Goal: Task Accomplishment & Management: Complete application form

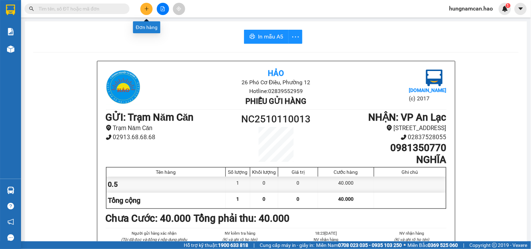
click at [149, 11] on button at bounding box center [146, 9] width 12 height 12
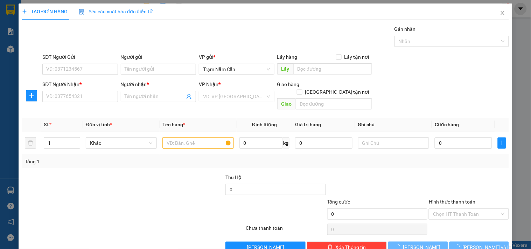
click at [65, 90] on div "SĐT Người Nhận *" at bounding box center [79, 86] width 75 height 11
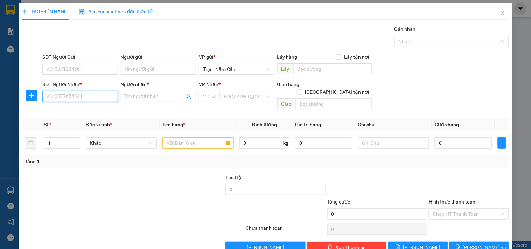
click at [65, 94] on input "SĐT Người Nhận *" at bounding box center [79, 96] width 75 height 11
click at [82, 107] on div "0948409404 - khải" at bounding box center [79, 111] width 66 height 8
type input "0948409404"
type input "khải"
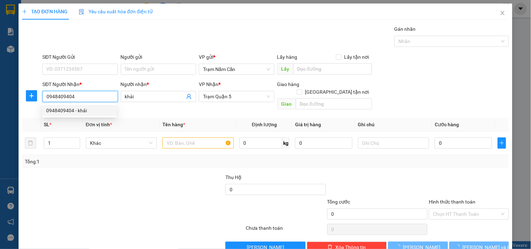
type input "40.000"
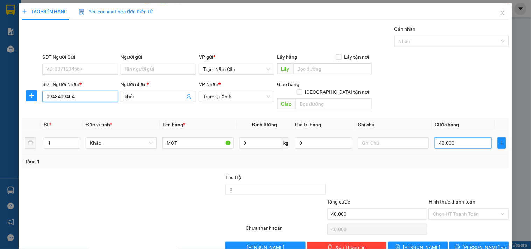
type input "0948409404"
click at [454, 138] on input "40.000" at bounding box center [463, 143] width 57 height 11
type input "0"
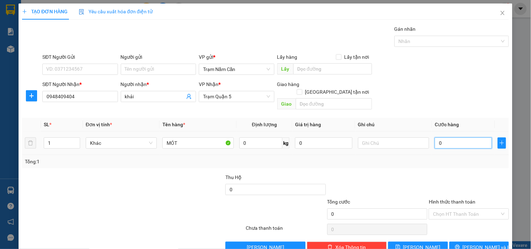
type input "6"
type input "006"
type input "60"
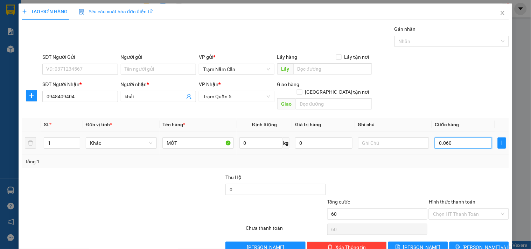
type input "0.060"
type input "60.000"
click at [439, 174] on div at bounding box center [468, 186] width 81 height 25
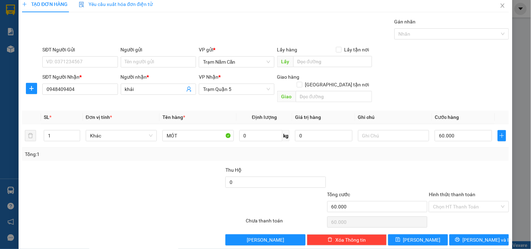
scroll to position [9, 0]
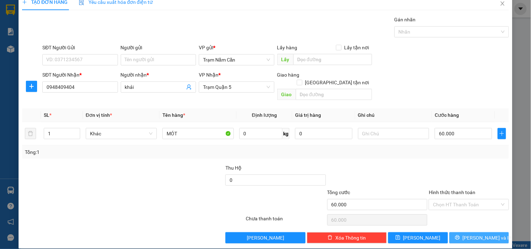
click at [456, 233] on button "[PERSON_NAME] và In" at bounding box center [480, 238] width 60 height 11
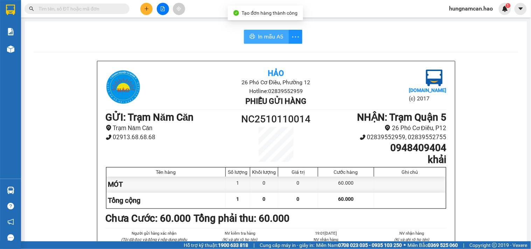
click at [267, 34] on span "In mẫu A5" at bounding box center [270, 36] width 25 height 9
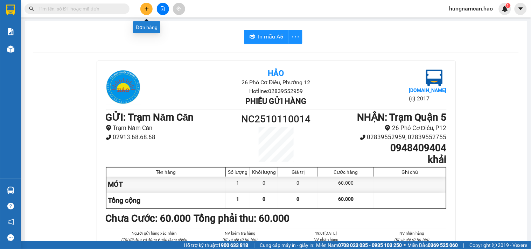
click at [147, 11] on icon "plus" at bounding box center [146, 8] width 5 height 5
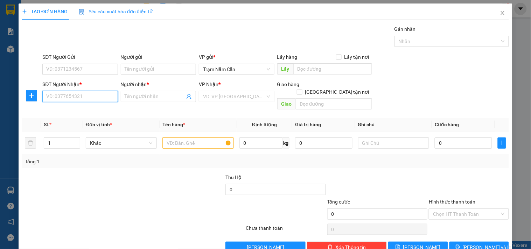
click at [84, 97] on input "SĐT Người Nhận *" at bounding box center [79, 96] width 75 height 11
click at [92, 114] on div "0909754147 - LINH" at bounding box center [79, 111] width 66 height 8
type input "0909754147"
type input "LINH"
type input "100.000"
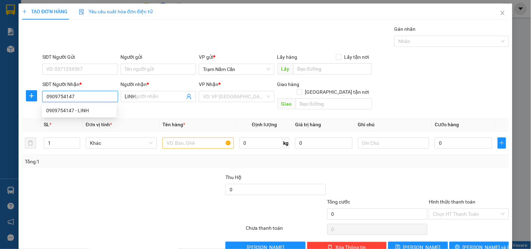
type input "100.000"
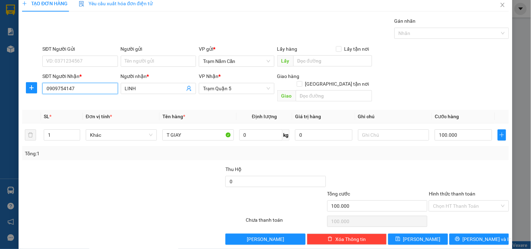
scroll to position [9, 0]
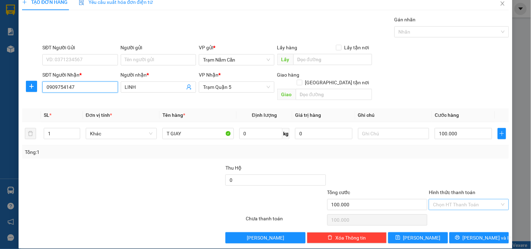
type input "0909754147"
drag, startPoint x: 448, startPoint y: 193, endPoint x: 448, endPoint y: 204, distance: 10.2
click at [448, 200] on input "Hình thức thanh toán" at bounding box center [466, 205] width 67 height 11
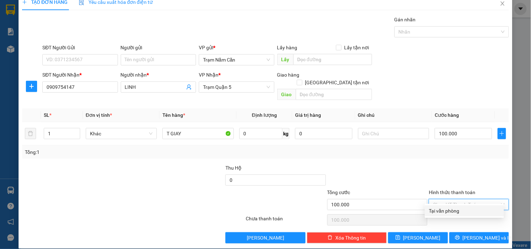
drag, startPoint x: 448, startPoint y: 206, endPoint x: 447, endPoint y: 213, distance: 7.1
click at [447, 208] on div "Tại văn phòng" at bounding box center [464, 211] width 79 height 11
type input "0"
click at [447, 224] on div "Transit Pickup Surcharge Ids Transit Deliver Surcharge Ids Transit Deliver Surc…" at bounding box center [265, 130] width 487 height 228
click at [450, 233] on button "[PERSON_NAME] và In" at bounding box center [480, 238] width 60 height 11
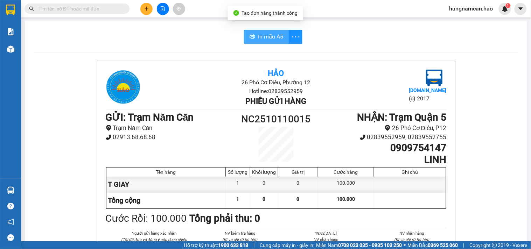
click at [253, 39] on button "In mẫu A5" at bounding box center [266, 37] width 45 height 14
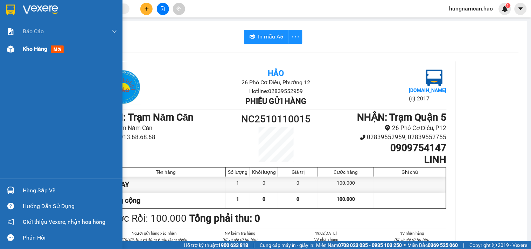
click at [9, 50] on img at bounding box center [10, 49] width 7 height 7
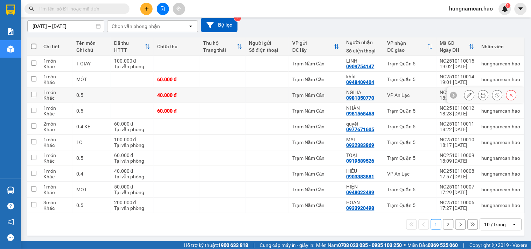
scroll to position [62, 0]
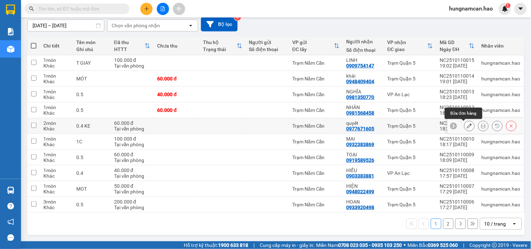
click at [467, 124] on icon at bounding box center [469, 126] width 5 height 5
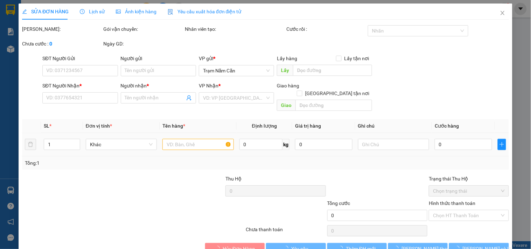
type input "0977671605"
type input "quyết"
type input "60.000"
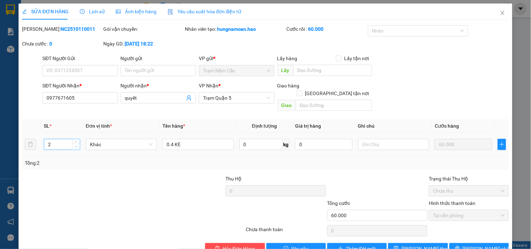
type input "1"
click at [76, 146] on icon "down" at bounding box center [76, 147] width 2 height 2
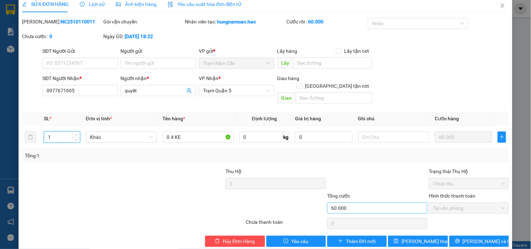
scroll to position [11, 0]
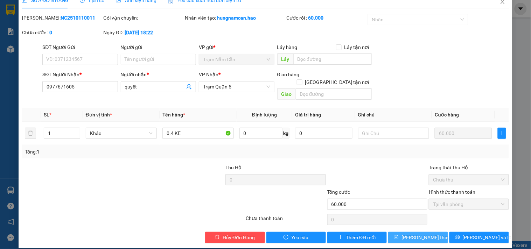
click at [414, 234] on span "[PERSON_NAME] thay đổi" at bounding box center [430, 238] width 56 height 8
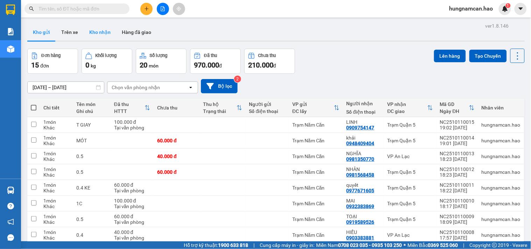
click at [93, 30] on button "Kho nhận" at bounding box center [100, 32] width 33 height 17
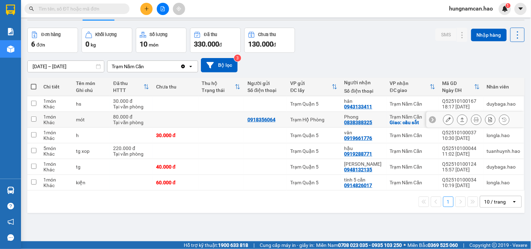
scroll to position [32, 0]
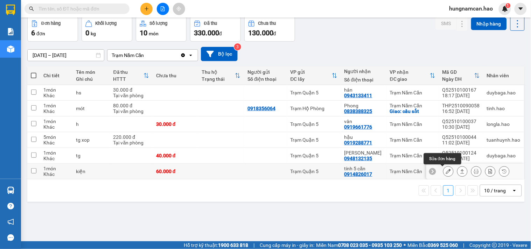
click at [444, 169] on button at bounding box center [449, 172] width 10 height 12
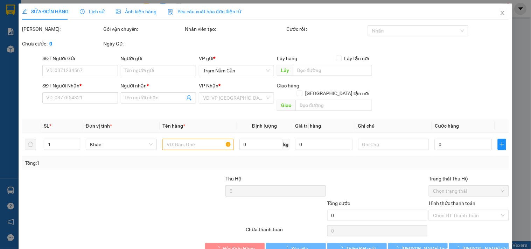
type input "0914826017"
type input "tính 5 căn"
type input "60.000"
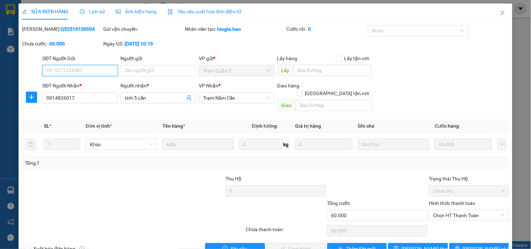
scroll to position [8, 0]
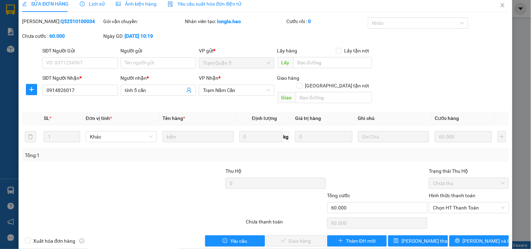
click at [439, 206] on div "Hình thức thanh toán Chọn HT Thanh Toán" at bounding box center [469, 204] width 80 height 25
drag, startPoint x: 438, startPoint y: 203, endPoint x: 435, endPoint y: 209, distance: 6.3
click at [437, 205] on span "Chọn HT Thanh Toán" at bounding box center [468, 208] width 71 height 11
click at [435, 215] on div "Tại văn phòng" at bounding box center [465, 215] width 71 height 8
type input "0"
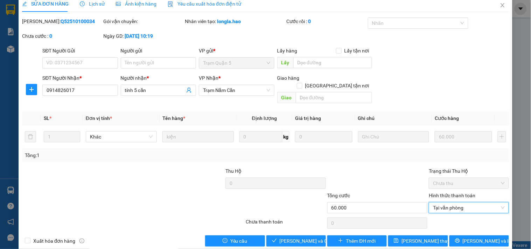
click at [302, 241] on div "SỬA ĐƠN HÀNG Lịch sử Ảnh kiện hàng Yêu cầu xuất hóa đơn điện tử Total Paid Fee …" at bounding box center [266, 124] width 494 height 256
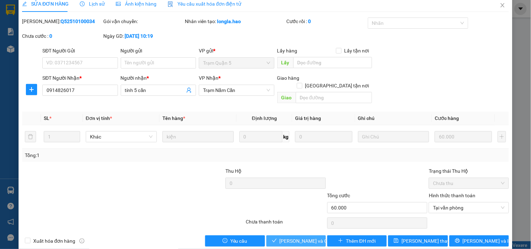
click at [302, 238] on span "[PERSON_NAME] và Giao hàng" at bounding box center [313, 242] width 67 height 8
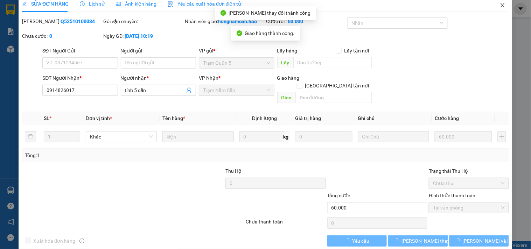
scroll to position [0, 0]
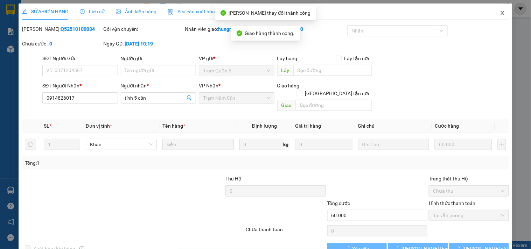
click at [500, 9] on span "Close" at bounding box center [503, 14] width 20 height 20
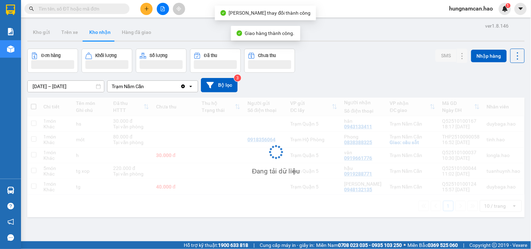
scroll to position [32, 0]
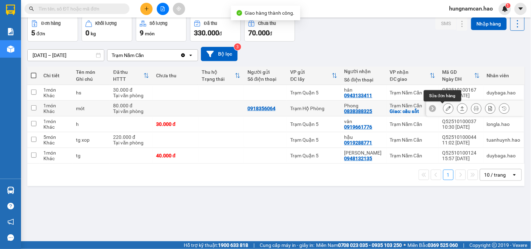
click at [447, 109] on button at bounding box center [449, 109] width 10 height 12
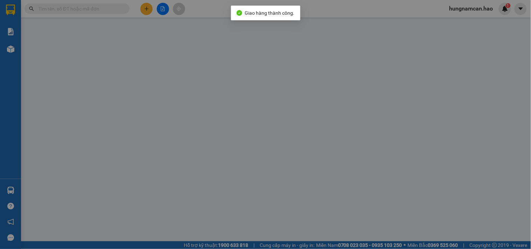
type input "0918356064"
type input "0838388325"
type input "Phong"
checkbox input "true"
type input "cầu sắt"
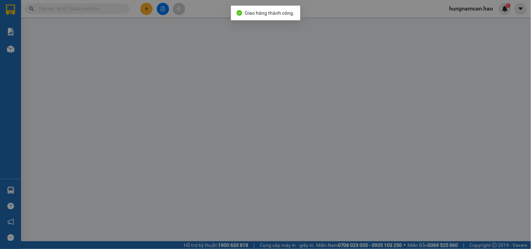
type input "80.000"
type input "0"
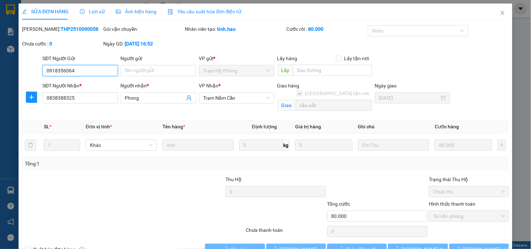
scroll to position [8, 0]
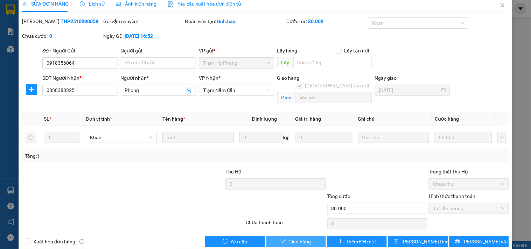
click at [295, 238] on span "Giao hàng" at bounding box center [300, 242] width 22 height 8
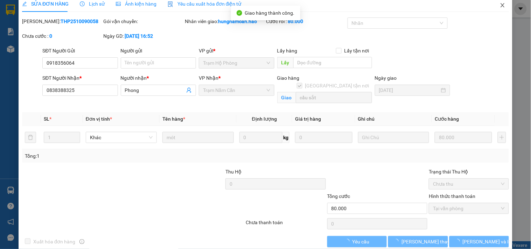
scroll to position [0, 0]
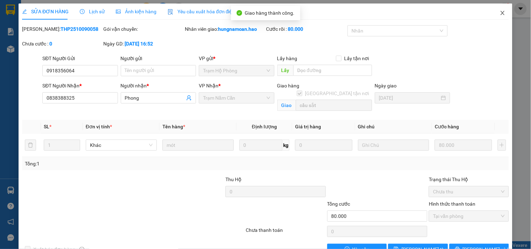
click at [501, 14] on icon "close" at bounding box center [503, 13] width 4 height 4
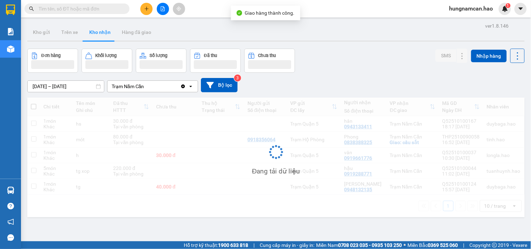
scroll to position [32, 0]
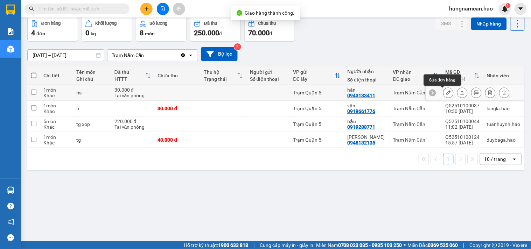
click at [446, 91] on icon at bounding box center [448, 92] width 5 height 5
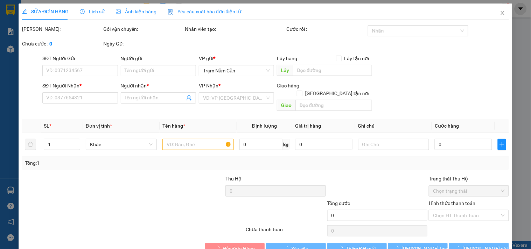
type input "0943133411"
type input "hân"
type input "30.000"
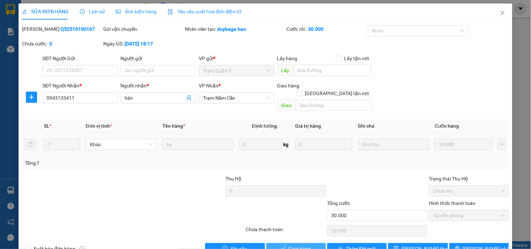
drag, startPoint x: 303, startPoint y: 239, endPoint x: 418, endPoint y: 126, distance: 160.3
click at [303, 245] on span "Giao hàng" at bounding box center [300, 249] width 22 height 8
type input "0"
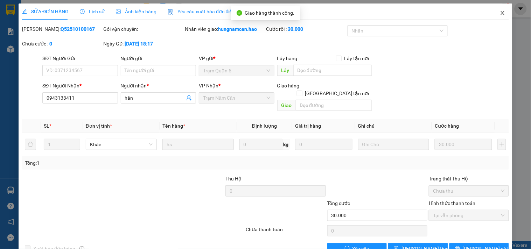
click at [499, 9] on span "Close" at bounding box center [503, 14] width 20 height 20
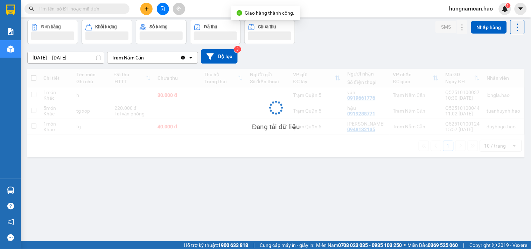
scroll to position [32, 0]
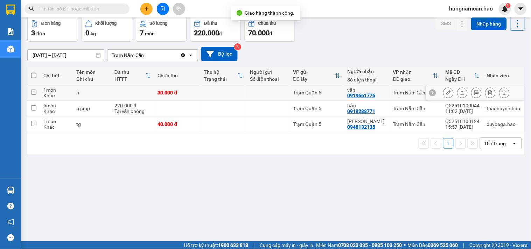
click at [448, 93] on div at bounding box center [449, 93] width 11 height 11
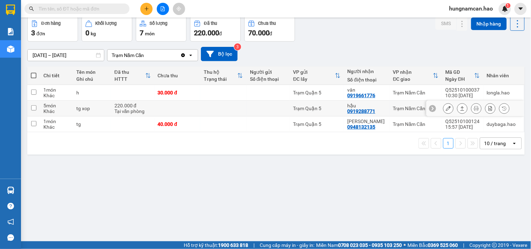
click at [458, 108] on button at bounding box center [463, 109] width 10 height 12
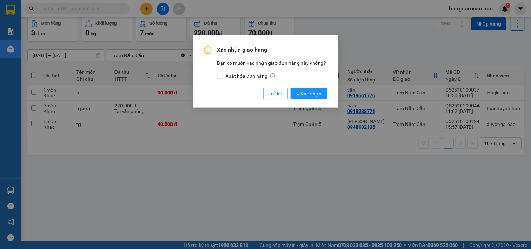
click at [331, 94] on div "Xác nhận giao hàng Bạn có muốn xác nhận giao đơn hàng này không? Xuất hóa đơn h…" at bounding box center [266, 71] width 146 height 73
click at [324, 95] on button "Xác nhận" at bounding box center [309, 93] width 37 height 11
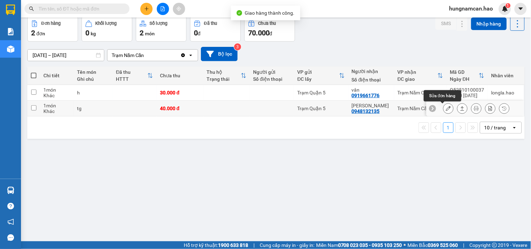
click at [446, 111] on icon at bounding box center [448, 108] width 5 height 5
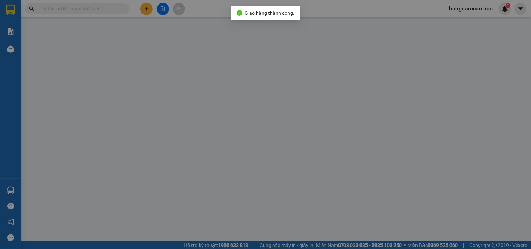
type input "0948132135"
type input "[PERSON_NAME]"
type input "40.000"
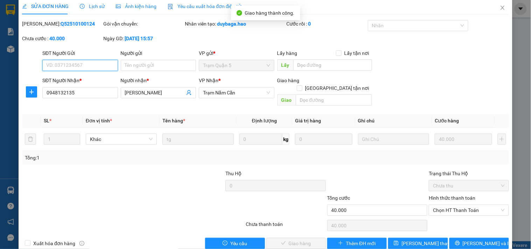
scroll to position [8, 0]
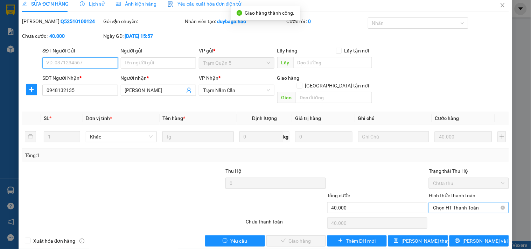
click at [447, 203] on span "Chọn HT Thanh Toán" at bounding box center [468, 208] width 71 height 11
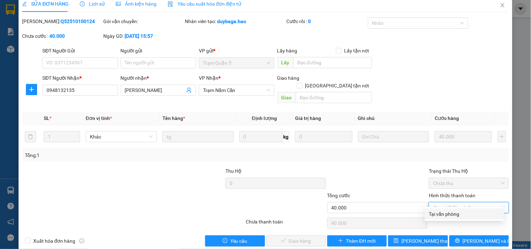
drag, startPoint x: 440, startPoint y: 213, endPoint x: 429, endPoint y: 215, distance: 11.1
click at [440, 213] on div "Tại văn phòng" at bounding box center [465, 215] width 71 height 8
type input "0"
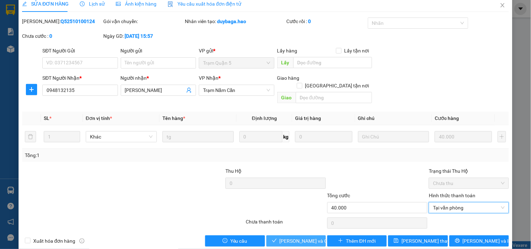
drag, startPoint x: 300, startPoint y: 235, endPoint x: 309, endPoint y: 226, distance: 13.4
click at [300, 238] on span "[PERSON_NAME] và Giao hàng" at bounding box center [313, 242] width 67 height 8
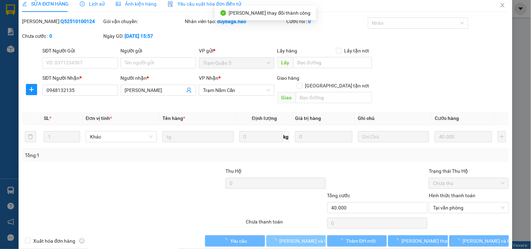
scroll to position [0, 0]
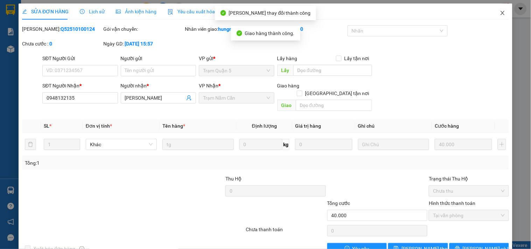
click at [498, 11] on span "Close" at bounding box center [503, 14] width 20 height 20
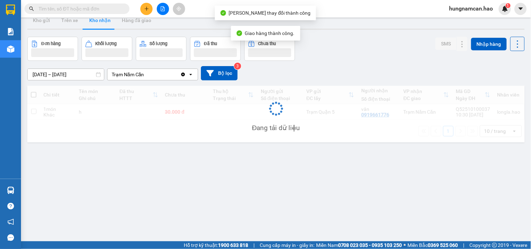
scroll to position [32, 0]
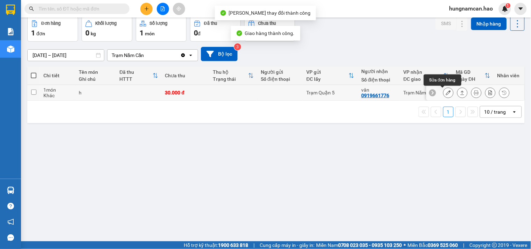
click at [448, 92] on div at bounding box center [449, 93] width 11 height 11
click at [446, 92] on button at bounding box center [449, 93] width 10 height 12
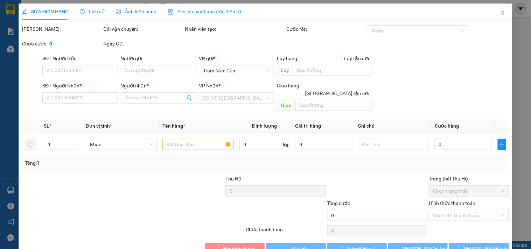
type input "0919661776"
type input "vân"
type input "30.000"
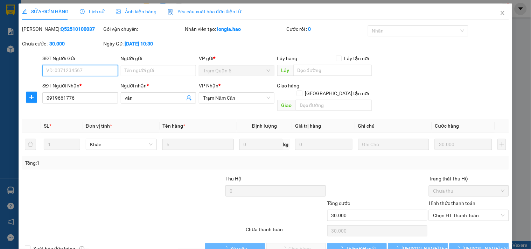
scroll to position [8, 0]
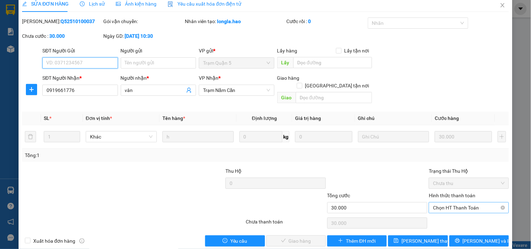
click at [433, 203] on span "Chọn HT Thanh Toán" at bounding box center [468, 208] width 71 height 11
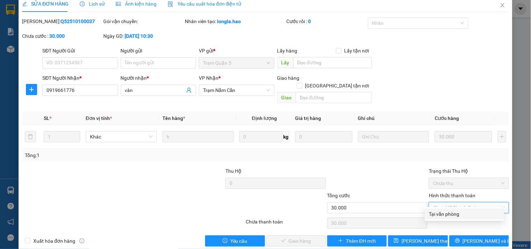
click at [432, 213] on div "Tại văn phòng" at bounding box center [465, 215] width 71 height 8
type input "0"
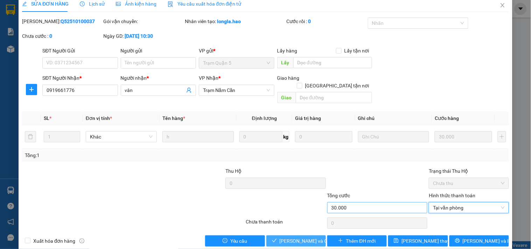
drag, startPoint x: 309, startPoint y: 236, endPoint x: 339, endPoint y: 197, distance: 48.8
click at [310, 238] on span "[PERSON_NAME] và Giao hàng" at bounding box center [313, 242] width 67 height 8
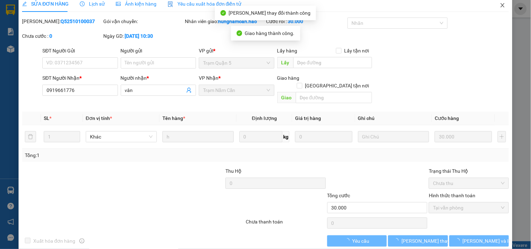
scroll to position [0, 0]
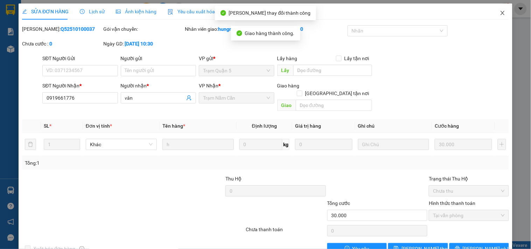
click at [500, 13] on icon "close" at bounding box center [503, 13] width 6 height 6
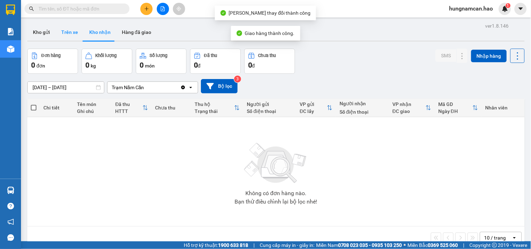
click at [68, 33] on button "Trên xe" at bounding box center [70, 32] width 28 height 17
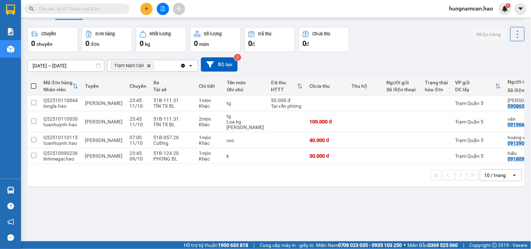
scroll to position [32, 0]
